Goal: Navigation & Orientation: Understand site structure

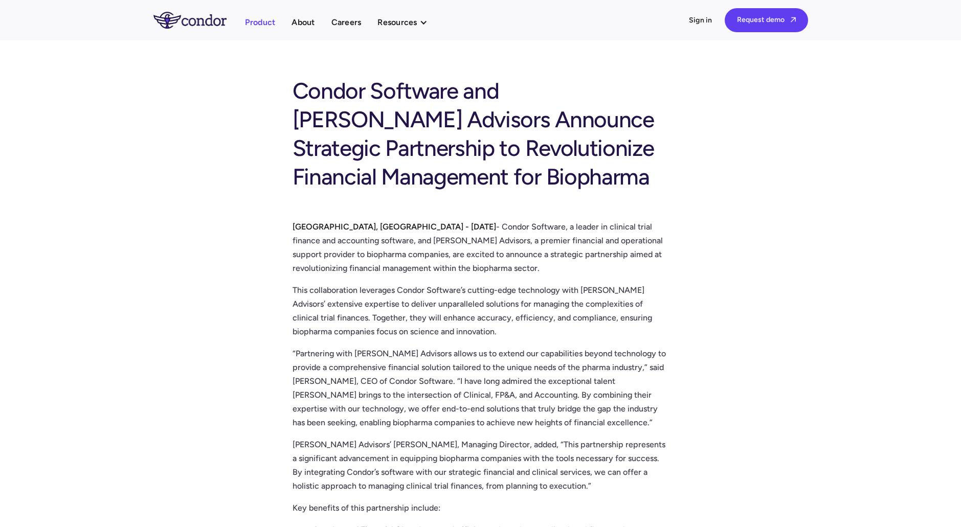
click at [262, 19] on link "Product" at bounding box center [260, 22] width 31 height 14
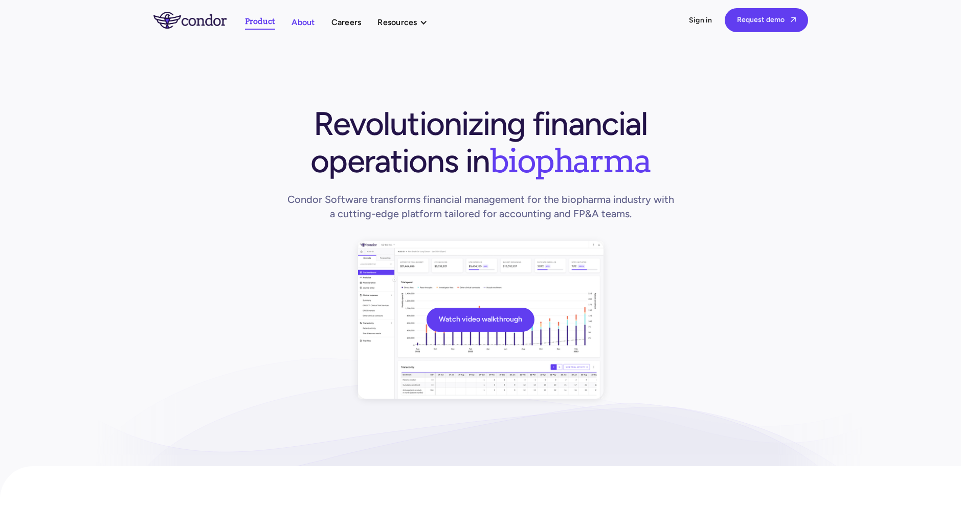
click at [302, 23] on link "About" at bounding box center [303, 22] width 23 height 14
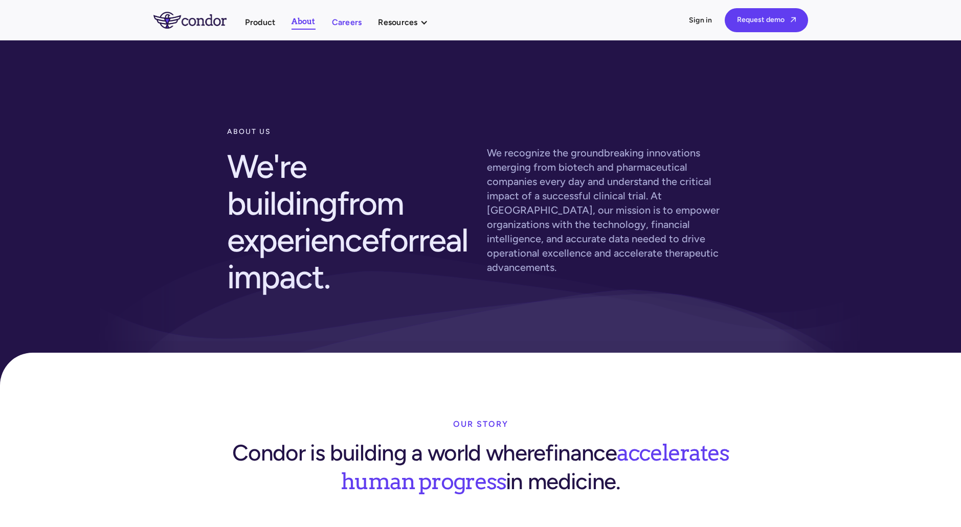
click at [338, 21] on link "Careers" at bounding box center [347, 22] width 30 height 14
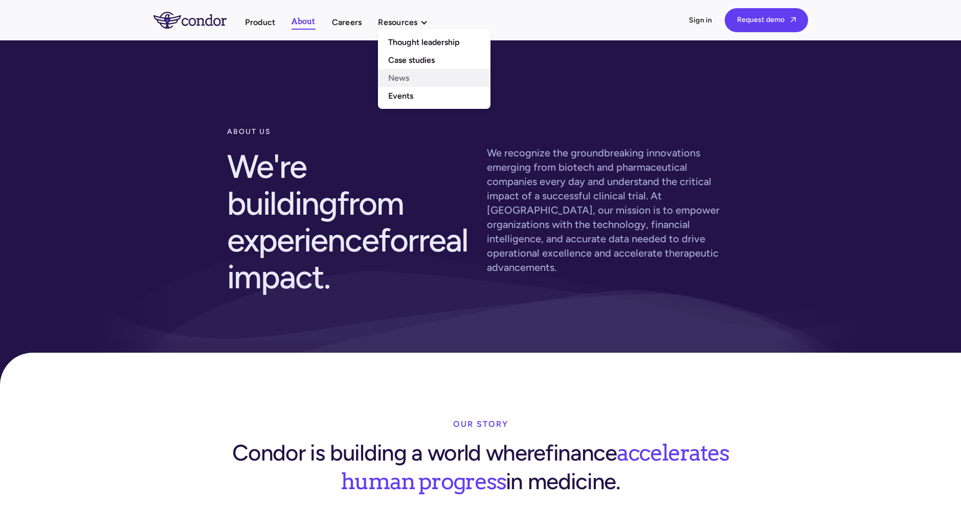
drag, startPoint x: 408, startPoint y: 85, endPoint x: 407, endPoint y: 80, distance: 5.2
click at [408, 85] on link "News" at bounding box center [434, 78] width 113 height 18
